Goal: Task Accomplishment & Management: Manage account settings

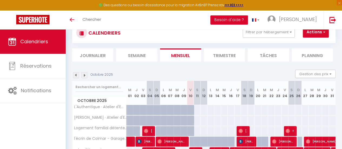
scroll to position [27, 0]
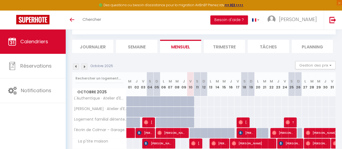
click at [86, 68] on img at bounding box center [84, 67] width 6 height 6
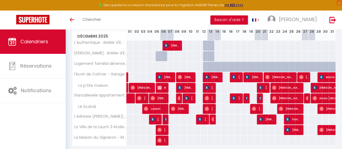
scroll to position [78, 0]
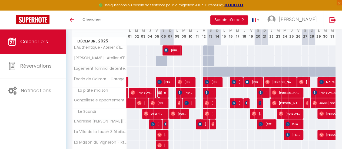
click at [164, 93] on span "Réservée [PERSON_NAME]" at bounding box center [162, 92] width 9 height 10
select select "OK"
select select "KO"
select select "0"
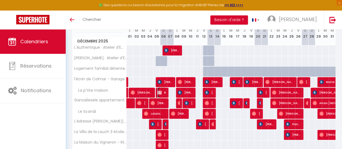
select select "1"
select select
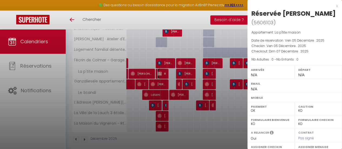
scroll to position [105, 0]
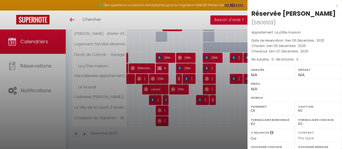
click at [217, 100] on div at bounding box center [171, 74] width 342 height 149
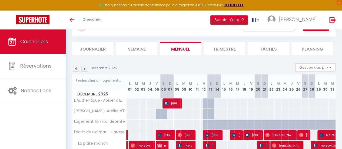
scroll to position [0, 0]
